Goal: Navigation & Orientation: Find specific page/section

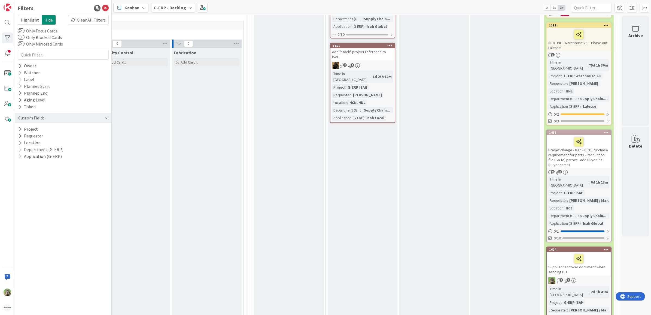
click at [109, 8] on div "Filters Highlight Hide Clear All Filters Only Focus Cards Only Blocked Cards On…" at bounding box center [63, 157] width 97 height 315
click at [108, 8] on icon at bounding box center [105, 8] width 7 height 7
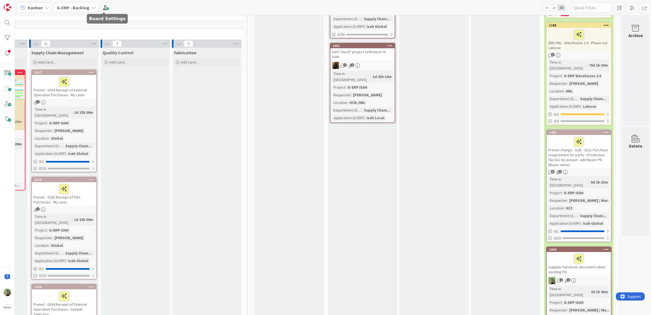
scroll to position [223, 372]
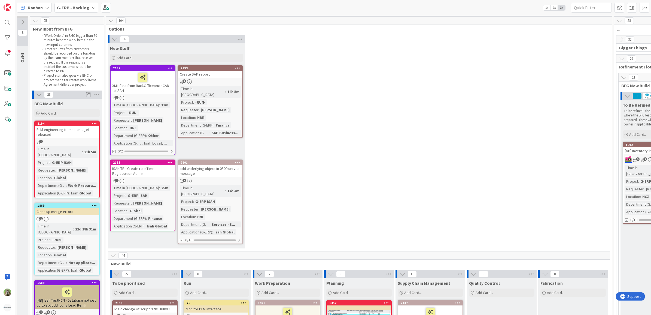
click at [303, 119] on div "4 New Stuff Add Card... 2193 Create SAP report 1 Time in Column : 14h 5m Projec…" at bounding box center [359, 143] width 504 height 216
